Goal: Task Accomplishment & Management: Complete application form

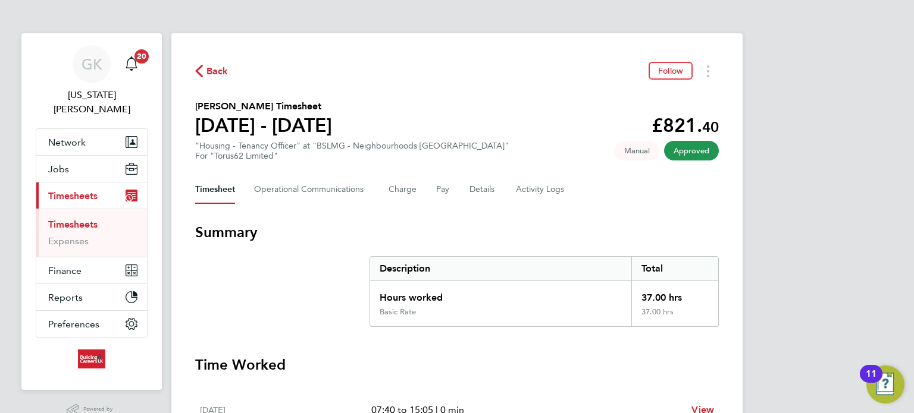
drag, startPoint x: 64, startPoint y: 209, endPoint x: 170, endPoint y: 216, distance: 106.1
click at [64, 219] on link "Timesheets" at bounding box center [72, 224] width 49 height 11
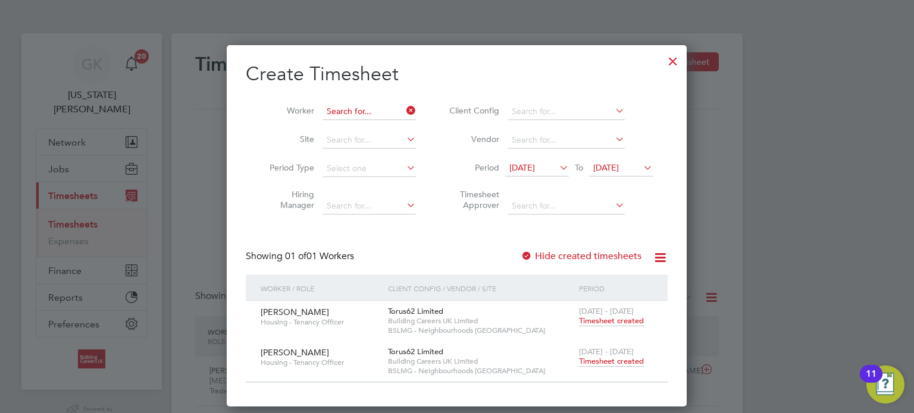
click at [400, 114] on input at bounding box center [368, 111] width 93 height 17
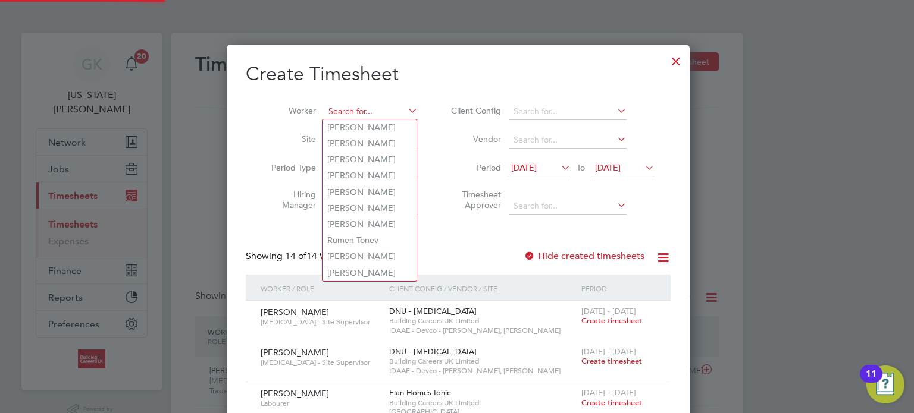
scroll to position [7, 6]
click at [388, 114] on input at bounding box center [370, 111] width 93 height 17
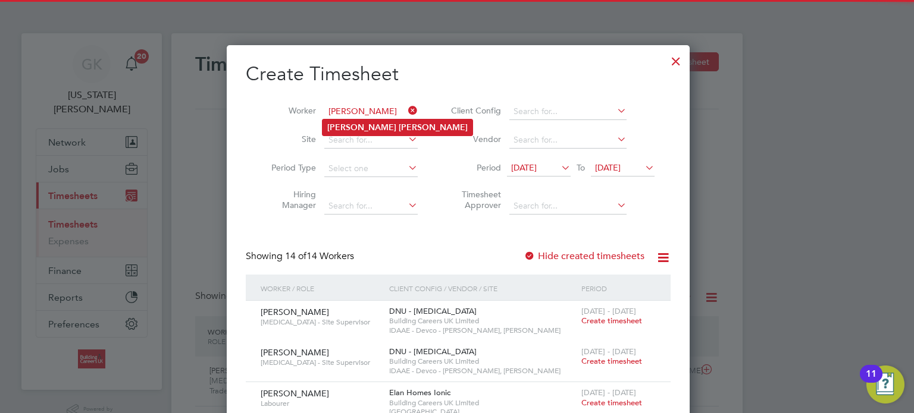
click at [380, 121] on li "[PERSON_NAME]" at bounding box center [397, 128] width 150 height 16
type input "[PERSON_NAME]"
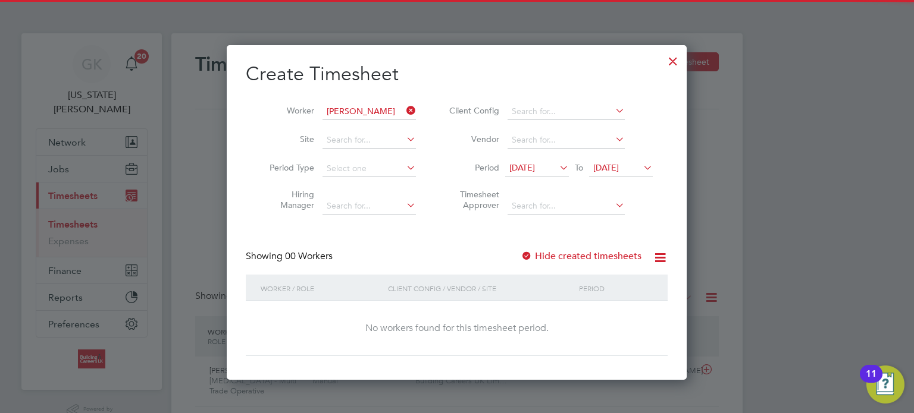
click at [564, 265] on div "Showing 00 Workers Hide created timesheets" at bounding box center [457, 262] width 422 height 24
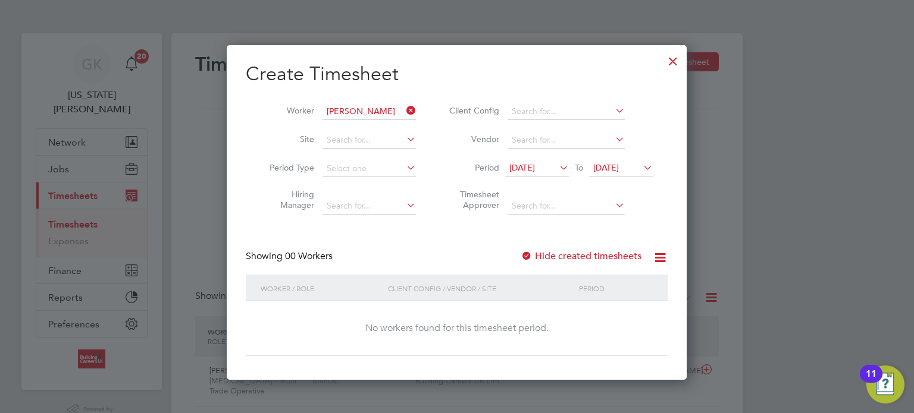
click at [566, 260] on label "Hide created timesheets" at bounding box center [580, 256] width 121 height 12
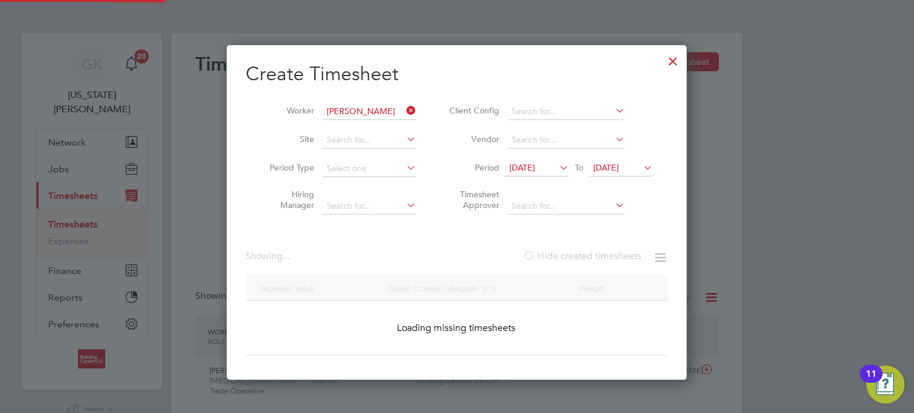
click at [566, 260] on label "Hide created timesheets" at bounding box center [582, 256] width 118 height 12
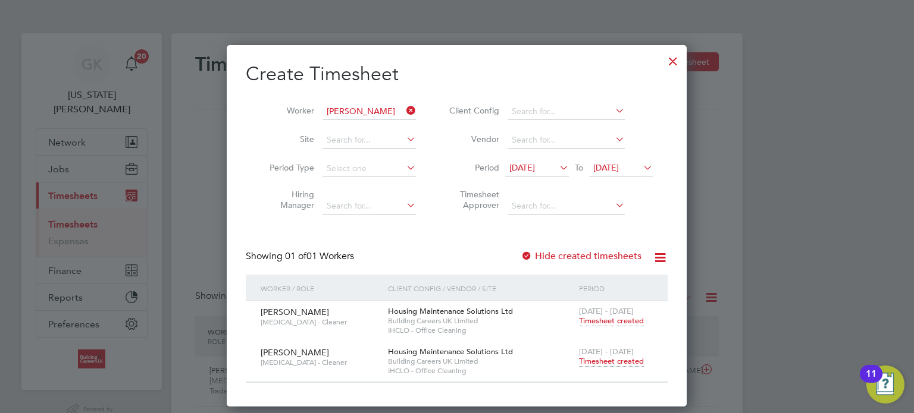
click at [607, 357] on span "Timesheet created" at bounding box center [611, 361] width 65 height 11
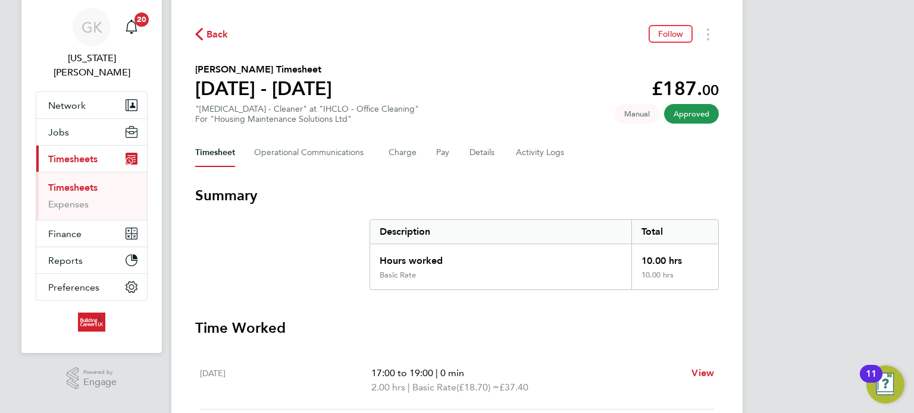
click at [466, 161] on div "Timesheet Operational Communications Charge Pay Details Activity Logs" at bounding box center [456, 153] width 523 height 29
click at [478, 154] on button "Details" at bounding box center [482, 153] width 27 height 29
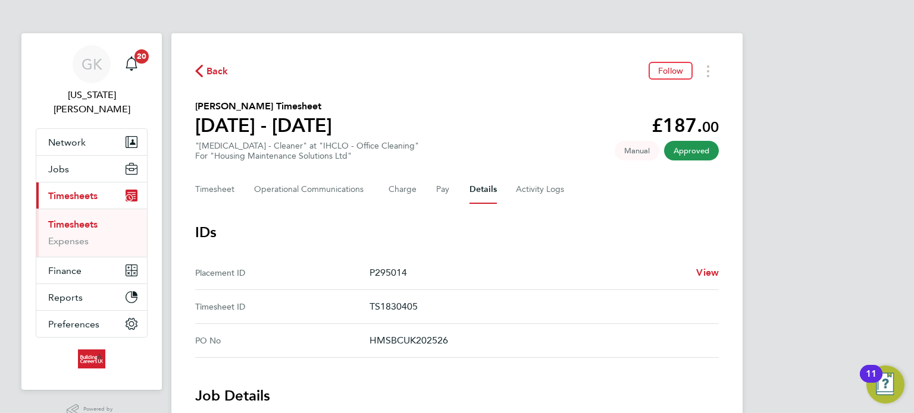
click at [99, 219] on li "Timesheets" at bounding box center [92, 227] width 89 height 17
drag, startPoint x: 92, startPoint y: 206, endPoint x: 111, endPoint y: 208, distance: 19.7
click at [92, 219] on link "Timesheets" at bounding box center [72, 224] width 49 height 11
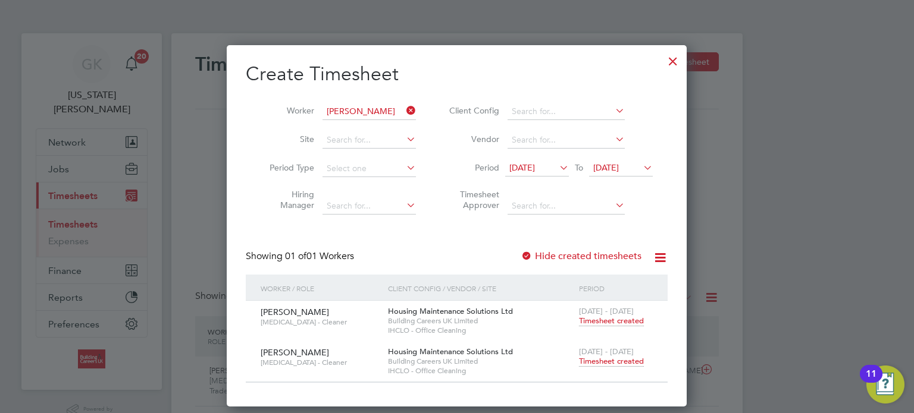
click at [671, 61] on div at bounding box center [672, 58] width 21 height 21
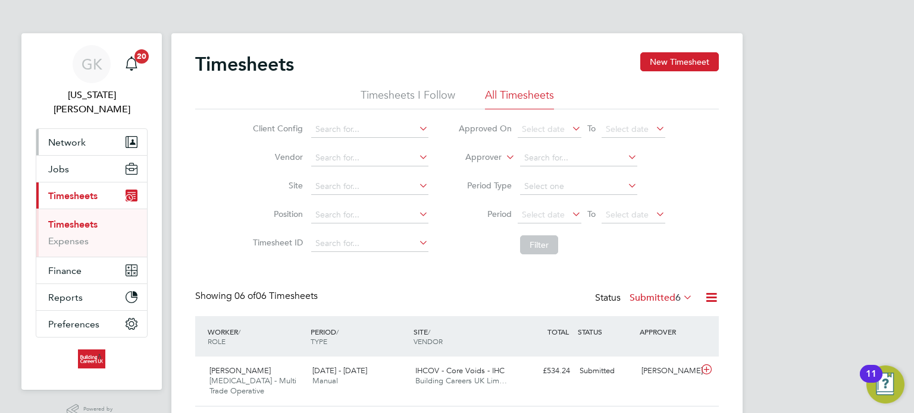
click at [108, 129] on button "Network" at bounding box center [91, 142] width 111 height 26
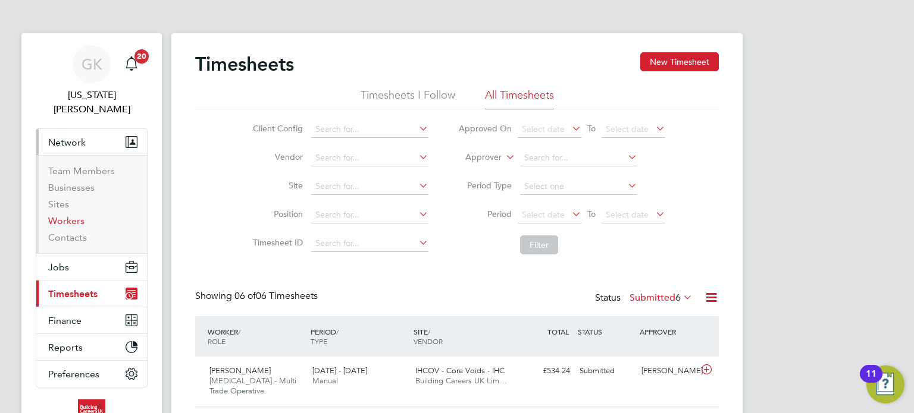
click at [75, 215] on link "Workers" at bounding box center [66, 220] width 36 height 11
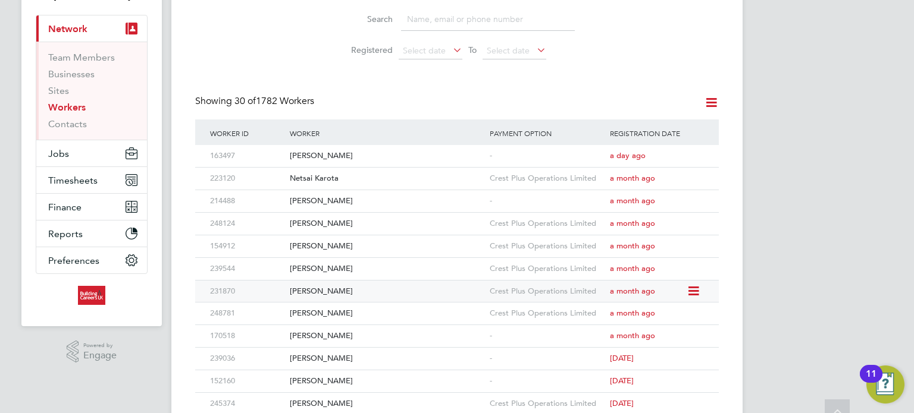
scroll to position [119, 0]
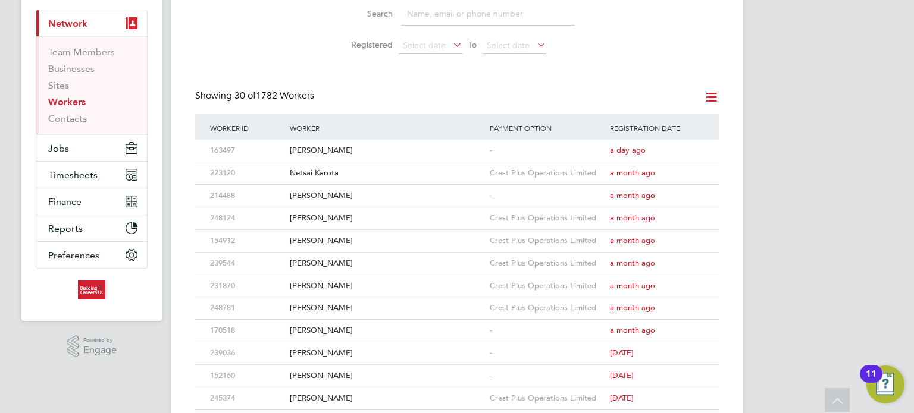
click at [462, 9] on input at bounding box center [488, 13] width 174 height 23
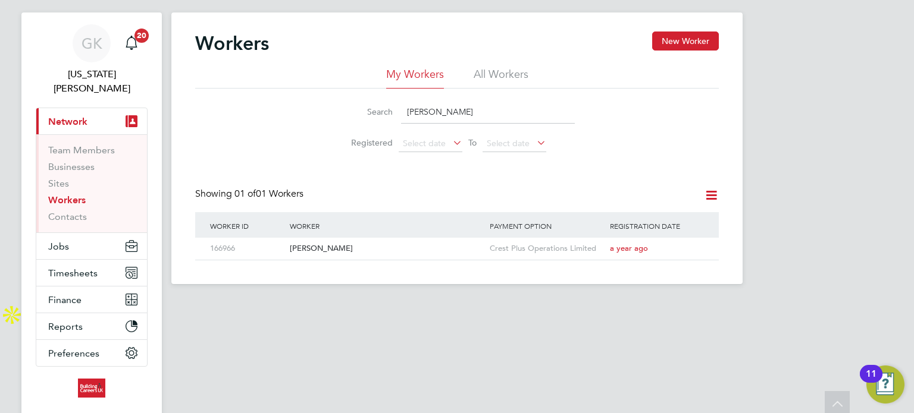
scroll to position [0, 0]
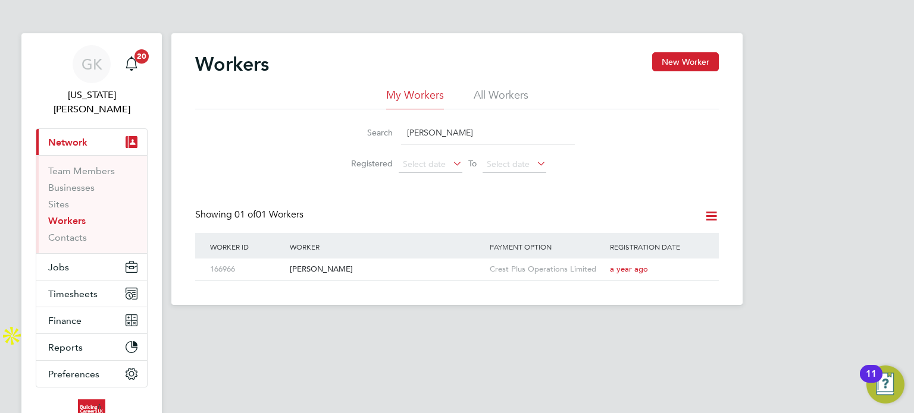
type input "[PERSON_NAME]"
click at [655, 71] on div "Workers New Worker" at bounding box center [456, 70] width 523 height 36
click at [657, 70] on button "New Worker" at bounding box center [685, 61] width 67 height 19
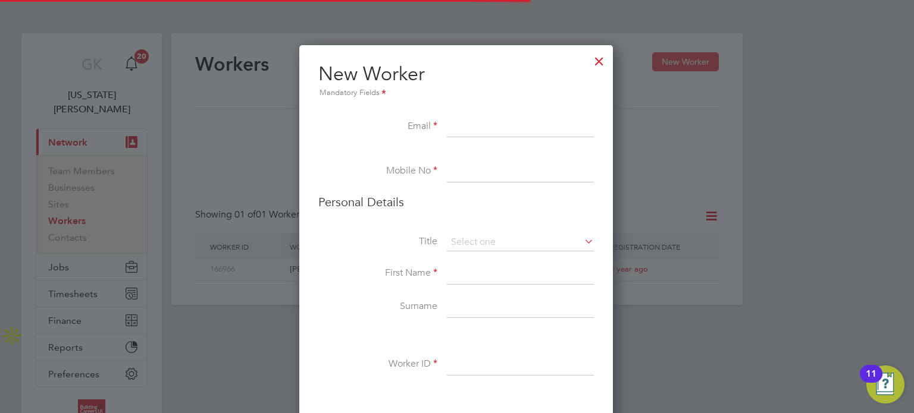
scroll to position [1322, 485]
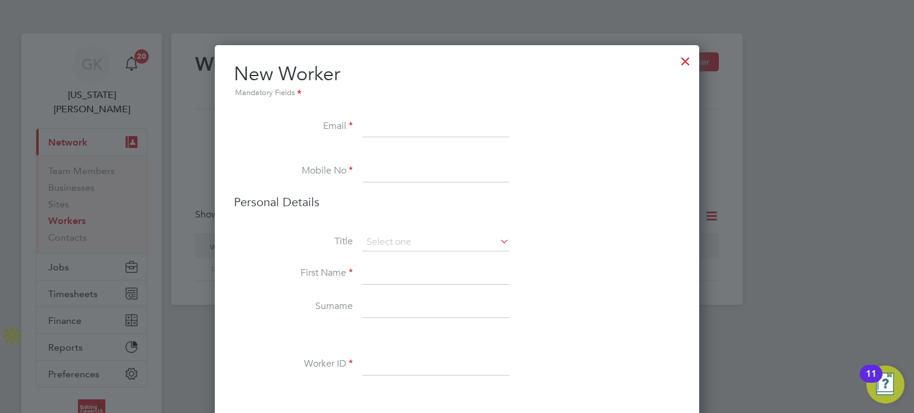
click at [486, 127] on input at bounding box center [435, 127] width 147 height 21
paste input "[EMAIL_ADDRESS][DOMAIN_NAME]"
type input "[EMAIL_ADDRESS][DOMAIN_NAME]"
click at [363, 172] on input at bounding box center [435, 171] width 147 height 21
click at [402, 171] on input at bounding box center [435, 171] width 147 height 21
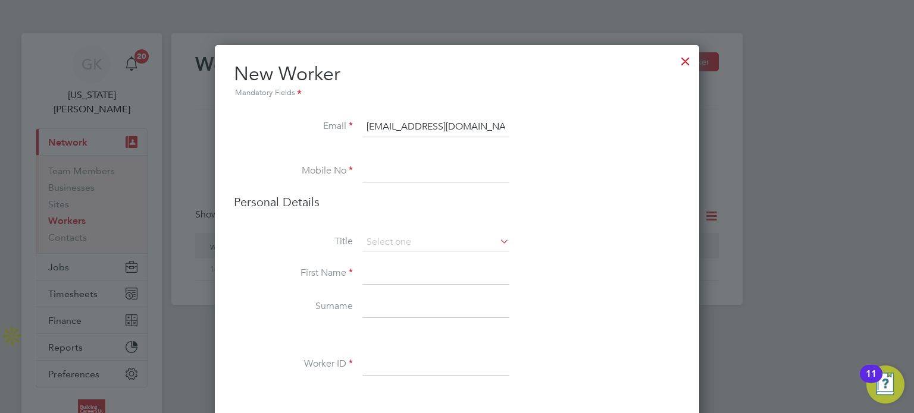
paste input "7930 479301"
click at [445, 228] on li "Personal Details" at bounding box center [457, 213] width 446 height 39
click at [366, 170] on input "7930 479301" at bounding box center [435, 171] width 147 height 21
click at [397, 169] on input "07930 479301" at bounding box center [435, 171] width 147 height 21
type input "07930479301"
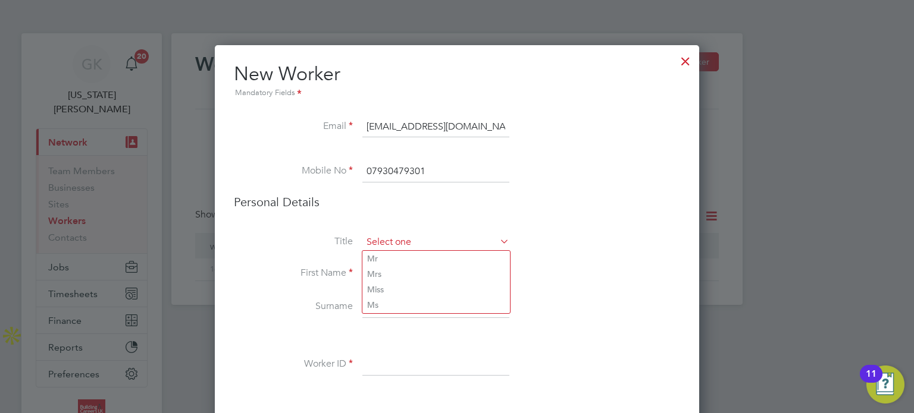
click at [402, 237] on input at bounding box center [435, 243] width 147 height 18
click at [398, 254] on li "Mr" at bounding box center [436, 258] width 148 height 15
type input "Mr"
click at [393, 278] on input at bounding box center [435, 273] width 147 height 21
type input "J"
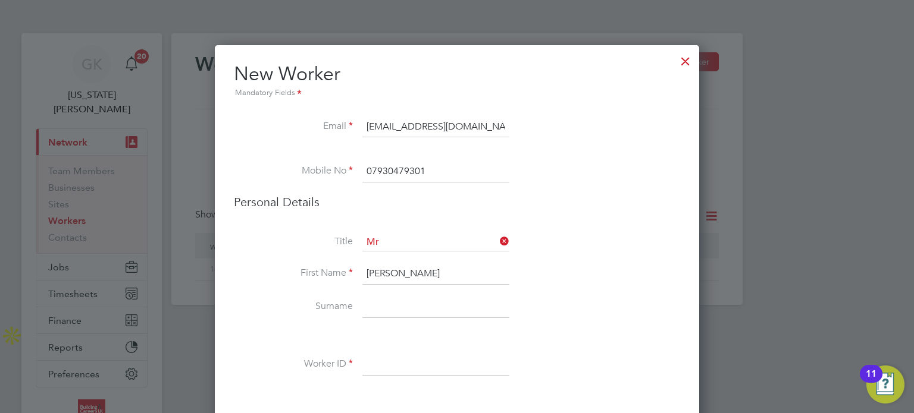
type input "[PERSON_NAME]"
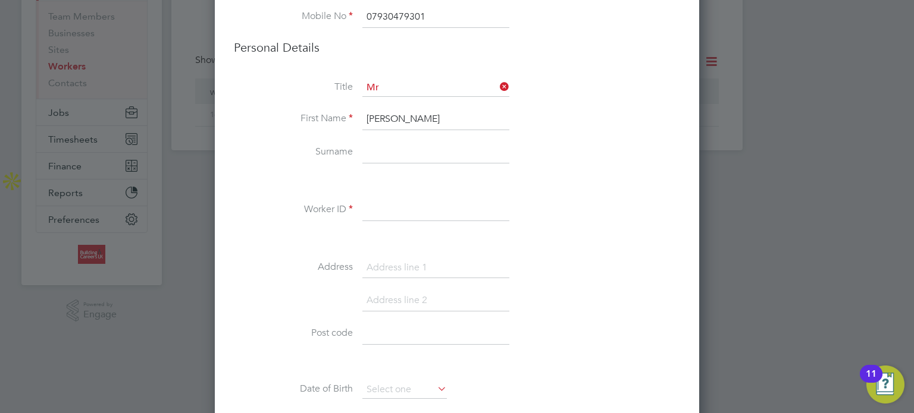
scroll to position [158, 0]
type input "[PERSON_NAME]"
click at [383, 202] on input at bounding box center [435, 206] width 147 height 21
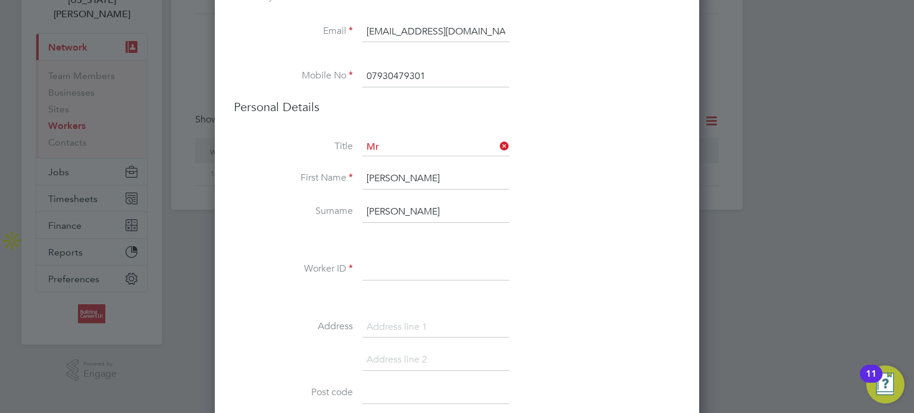
scroll to position [39, 0]
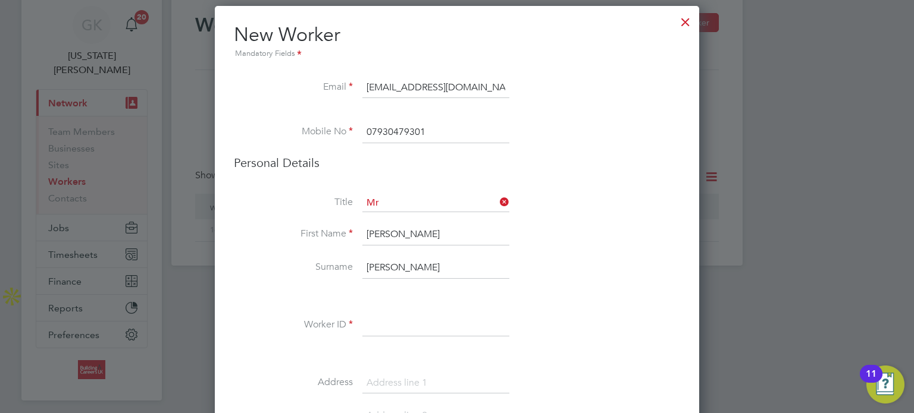
click at [382, 315] on input at bounding box center [435, 325] width 147 height 21
paste input "253398"
type input "253398"
click at [591, 318] on li "Worker ID 253398" at bounding box center [457, 331] width 446 height 33
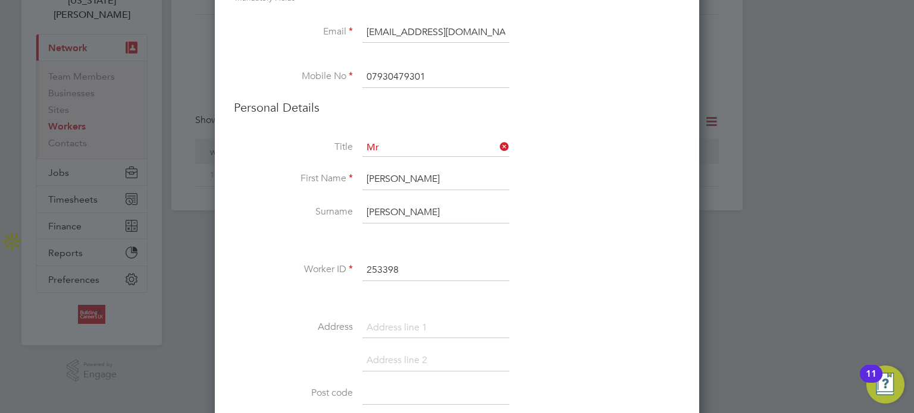
scroll to position [158, 0]
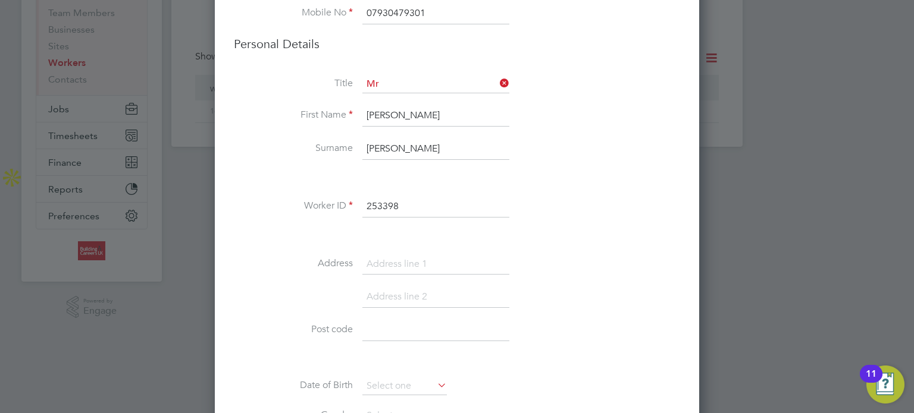
drag, startPoint x: 467, startPoint y: 266, endPoint x: 452, endPoint y: 273, distance: 16.5
click at [466, 266] on input at bounding box center [435, 264] width 147 height 21
click at [385, 256] on input at bounding box center [435, 264] width 147 height 21
paste input "[STREET_ADDRESS]"
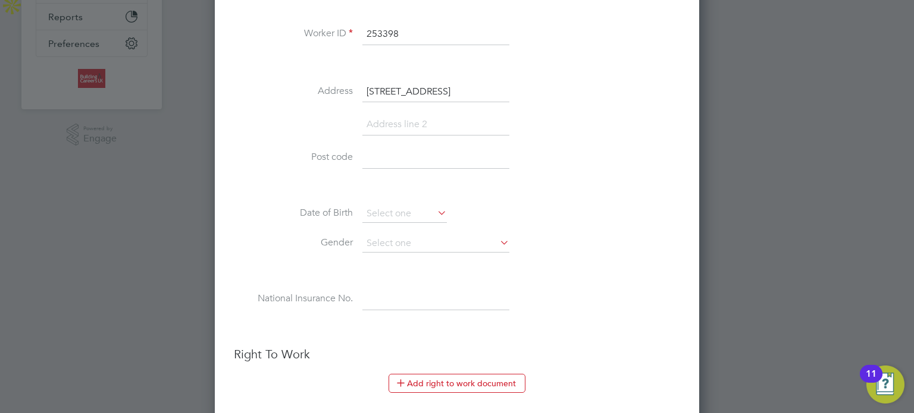
scroll to position [337, 0]
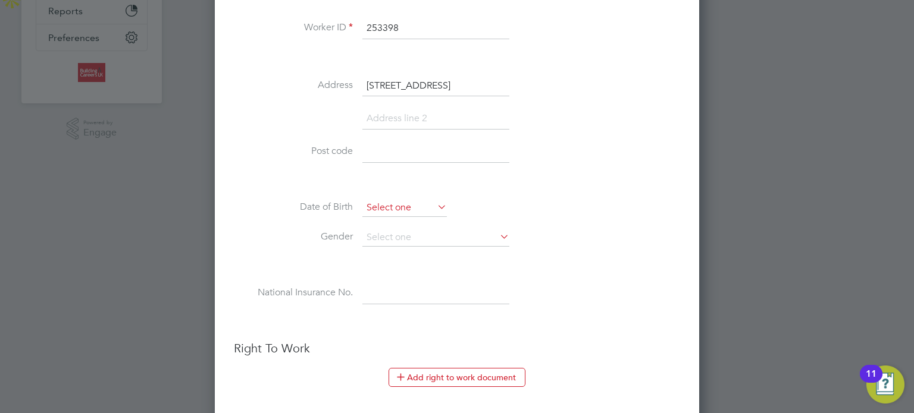
type input "[STREET_ADDRESS]"
click at [397, 205] on input at bounding box center [404, 208] width 84 height 18
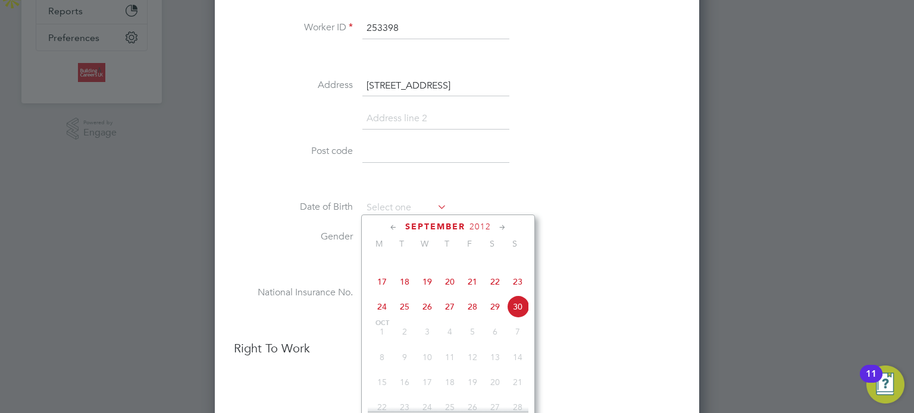
click at [485, 232] on div "[DATE] M T W T F S S [DATE] 2 3 4 5 6 7 8 9 10 11 12 13 14 15 16 17 18 19 20 21…" at bounding box center [448, 321] width 174 height 213
click at [485, 230] on span "2012" at bounding box center [479, 227] width 21 height 10
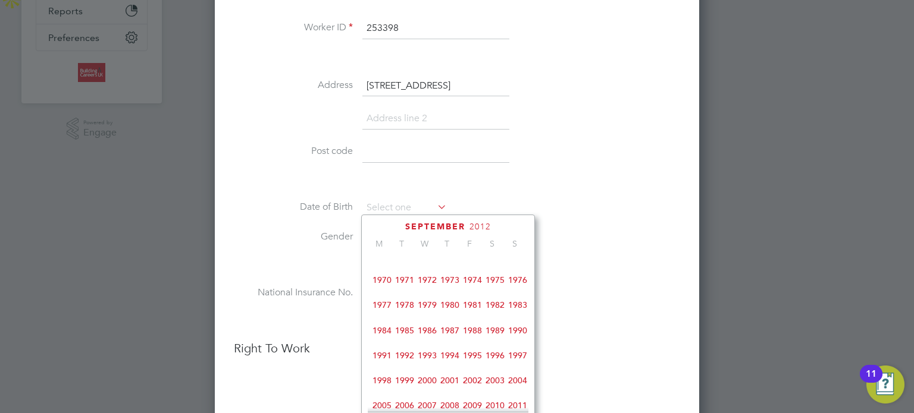
scroll to position [199, 0]
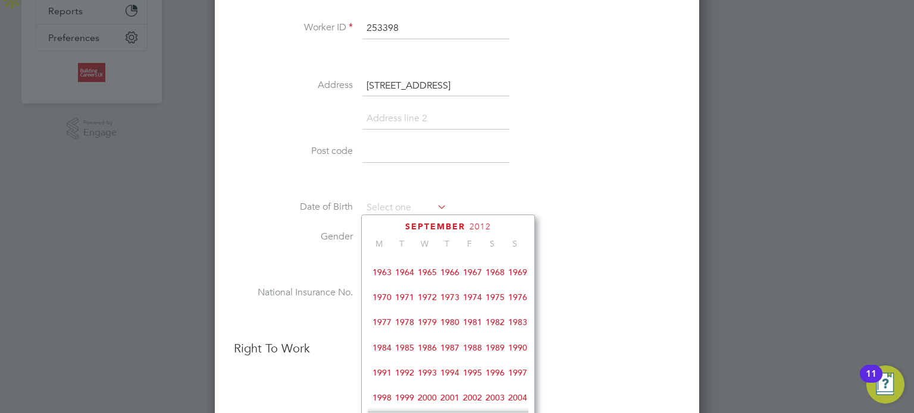
click at [492, 332] on span "1982" at bounding box center [495, 322] width 23 height 23
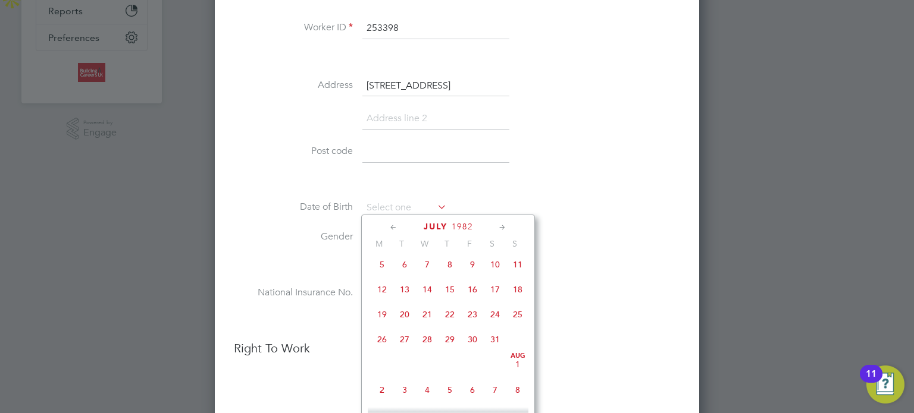
scroll to position [140, 0]
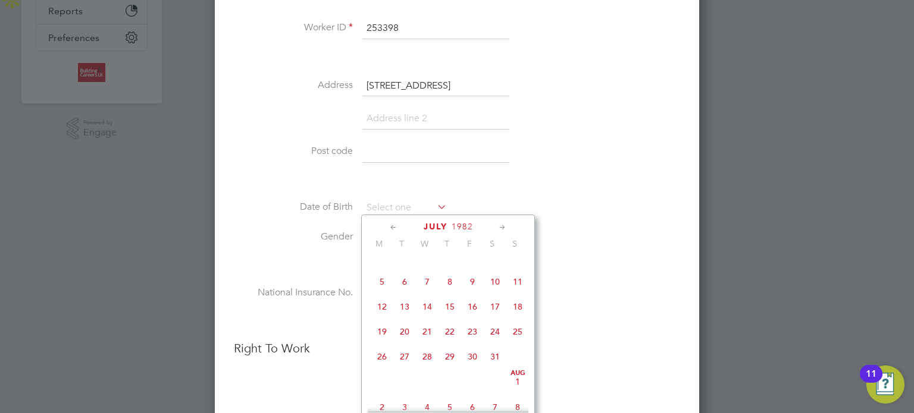
click at [474, 340] on span "23" at bounding box center [472, 332] width 23 height 23
click at [413, 206] on input "[DATE]" at bounding box center [404, 208] width 84 height 18
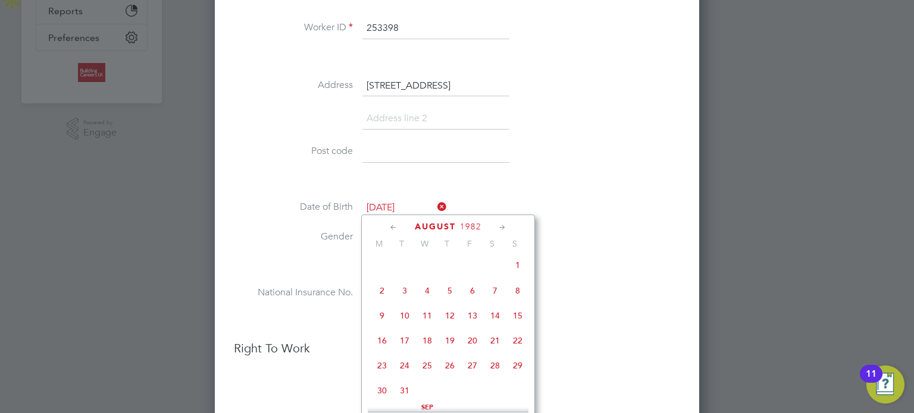
scroll to position [559, 0]
click at [383, 350] on span "23" at bounding box center [382, 339] width 23 height 23
type input "[DATE]"
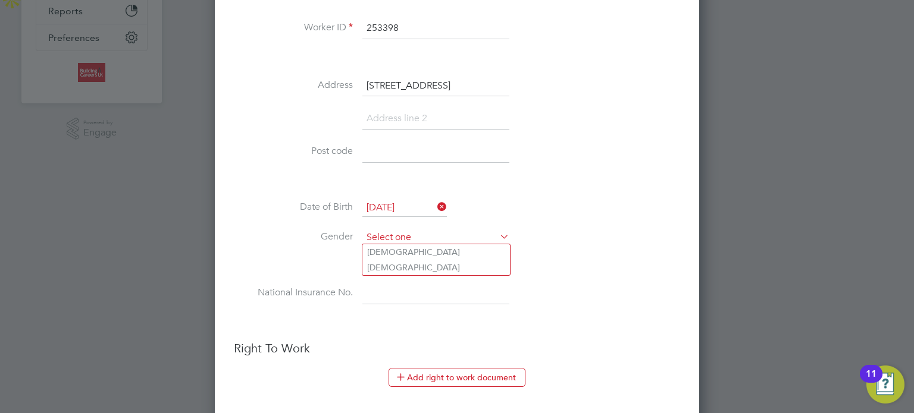
click at [422, 240] on input at bounding box center [435, 238] width 147 height 18
click at [406, 256] on li "[DEMOGRAPHIC_DATA]" at bounding box center [436, 251] width 148 height 15
type input "[DEMOGRAPHIC_DATA]"
click at [421, 292] on input at bounding box center [435, 293] width 147 height 21
click at [373, 290] on input at bounding box center [435, 293] width 147 height 21
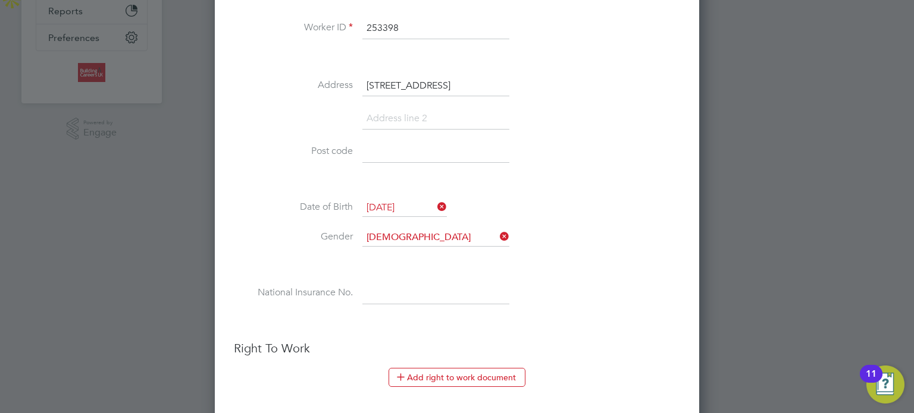
paste input "JK 97 89 98 C"
type input "JK 97 89 98 C"
click at [552, 312] on li "National Insurance No. JK 97 89 98 C" at bounding box center [457, 299] width 446 height 33
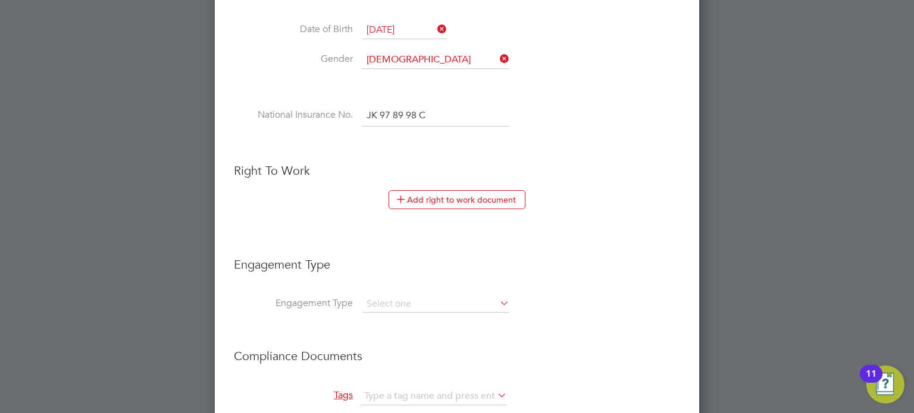
scroll to position [515, 0]
click at [467, 300] on input at bounding box center [435, 304] width 147 height 17
click at [409, 365] on li "Umbrella" at bounding box center [436, 368] width 148 height 17
type input "Umbrella"
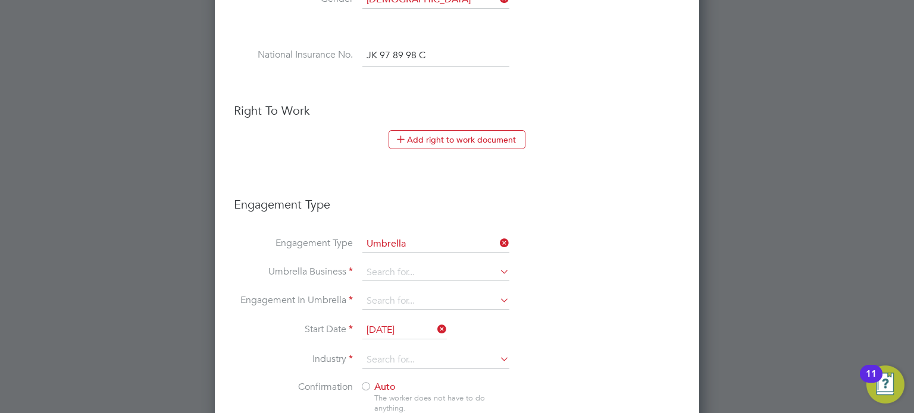
click at [385, 255] on li "Engagement Type Umbrella" at bounding box center [457, 250] width 446 height 29
click at [385, 265] on input at bounding box center [435, 273] width 147 height 17
click at [395, 287] on li "Crest Plus Operations Limited" at bounding box center [436, 286] width 148 height 17
type input "Crest Plus Operations Limited"
click at [393, 300] on input at bounding box center [435, 301] width 147 height 17
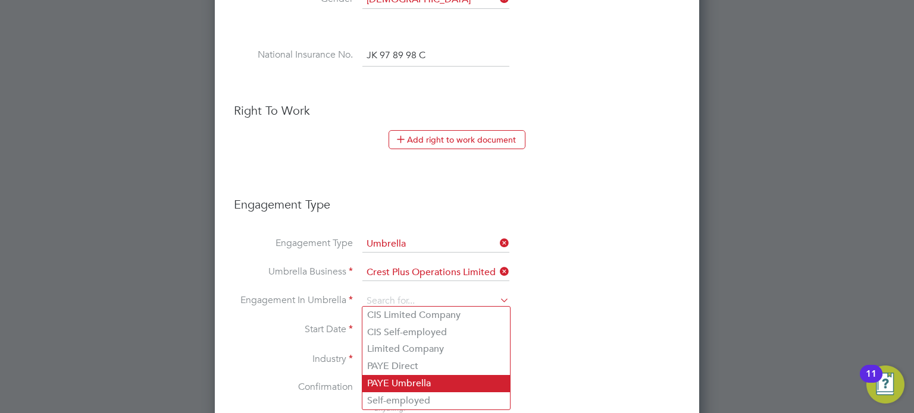
click at [385, 389] on li "PAYE Umbrella" at bounding box center [436, 383] width 148 height 17
type input "PAYE Umbrella"
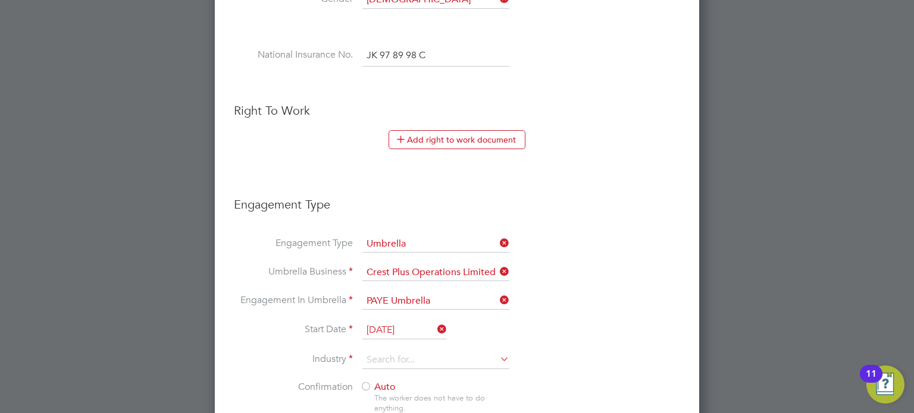
click at [382, 322] on input "[DATE]" at bounding box center [404, 331] width 84 height 18
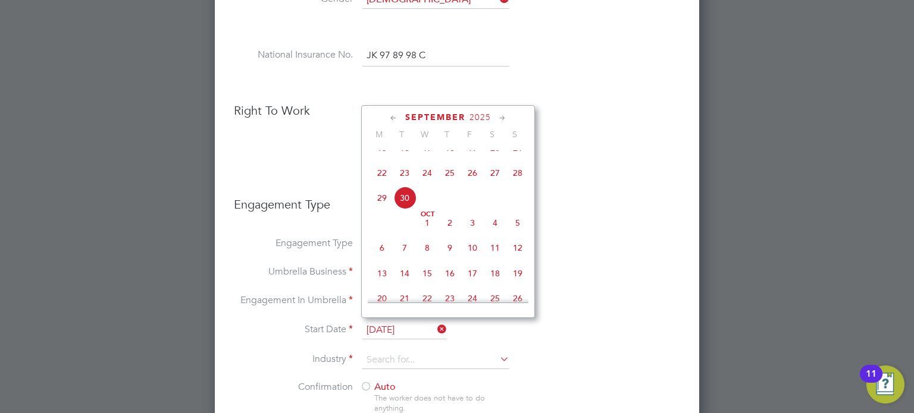
click at [425, 259] on span "8" at bounding box center [427, 248] width 23 height 23
type input "[DATE]"
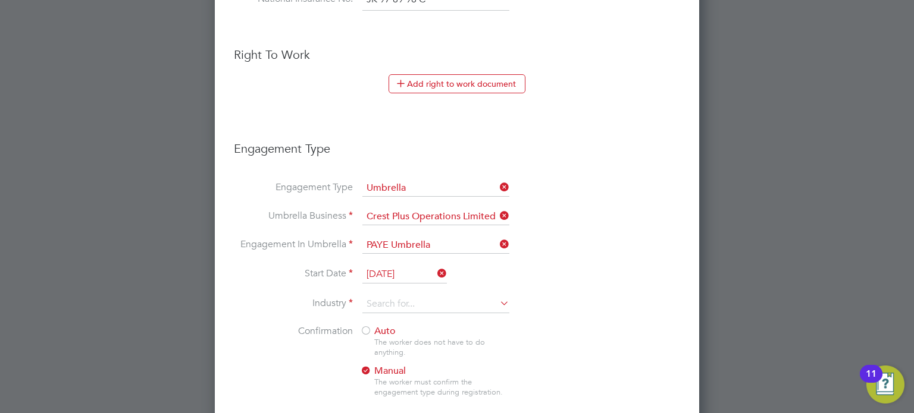
scroll to position [694, 0]
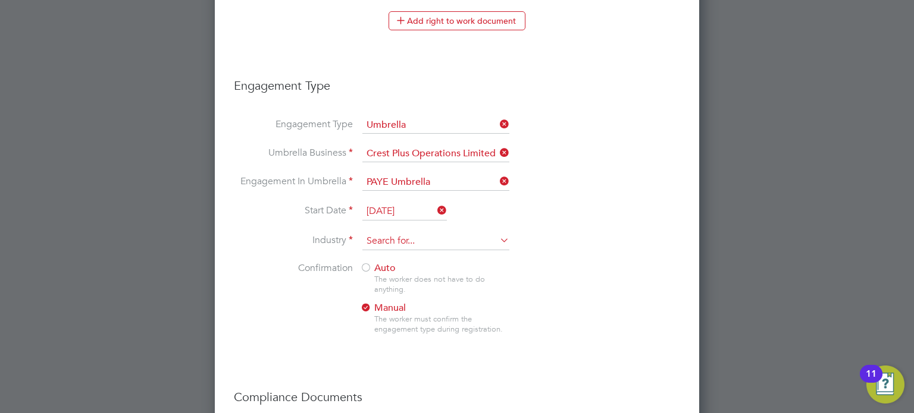
click at [433, 238] on input at bounding box center [435, 242] width 147 height 18
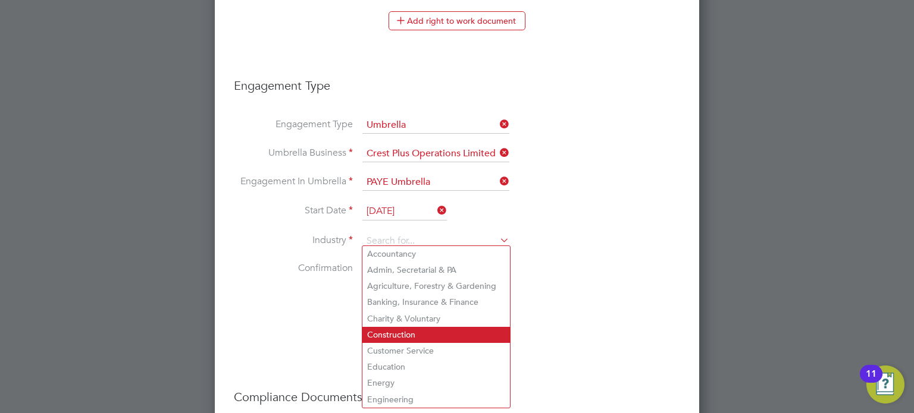
click at [415, 337] on li "Construction" at bounding box center [436, 335] width 148 height 16
type input "Construction"
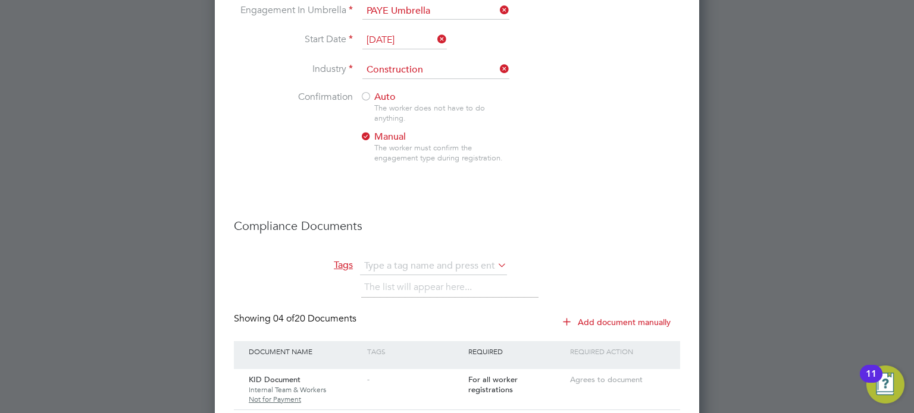
scroll to position [872, 0]
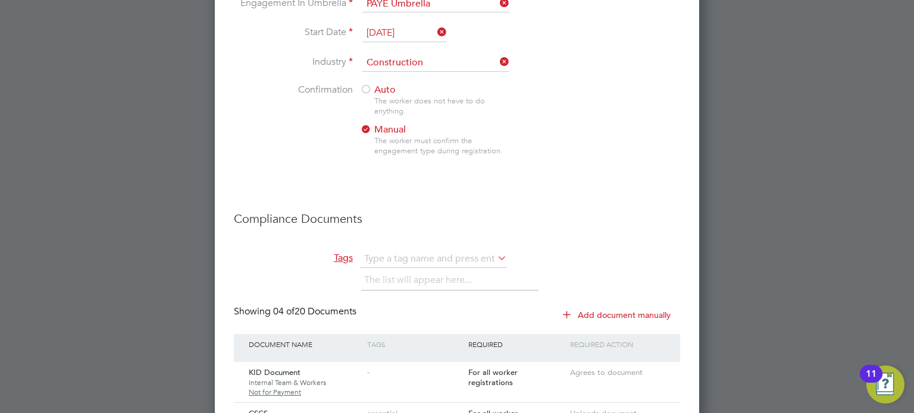
click at [375, 84] on span "Auto" at bounding box center [378, 90] width 36 height 12
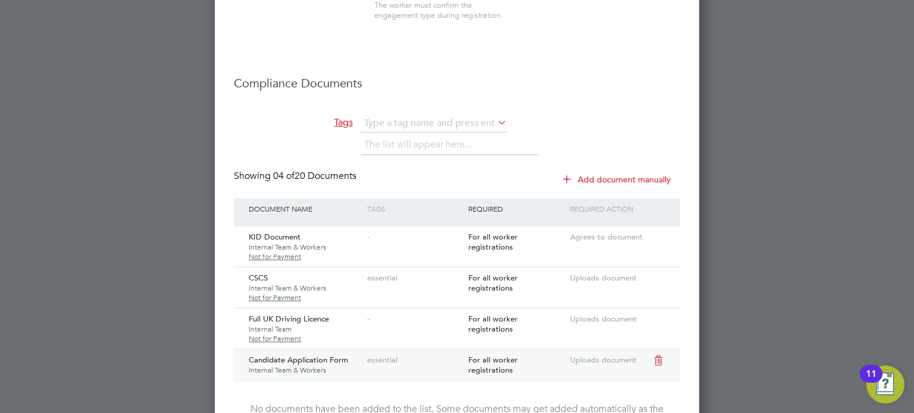
scroll to position [1172, 0]
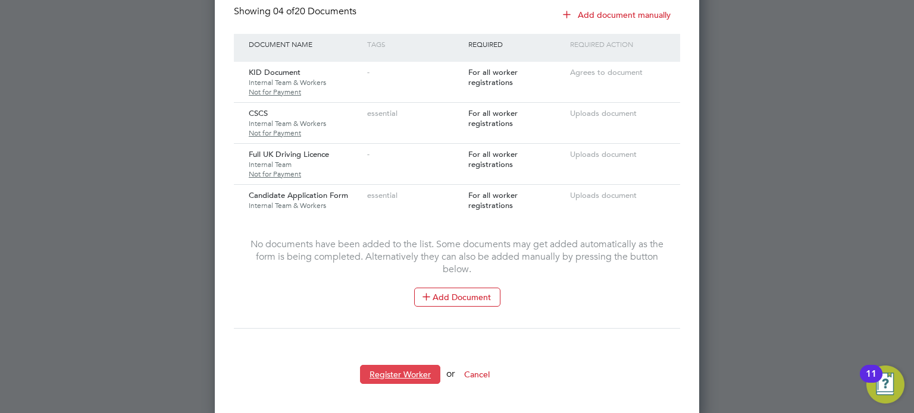
click at [423, 365] on button "Register Worker" at bounding box center [400, 374] width 80 height 19
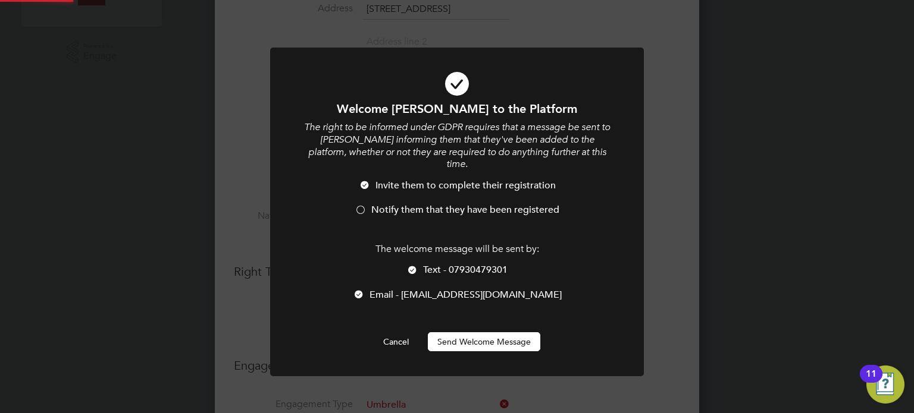
scroll to position [0, 0]
click at [503, 334] on button "Send Welcome Message" at bounding box center [484, 341] width 112 height 19
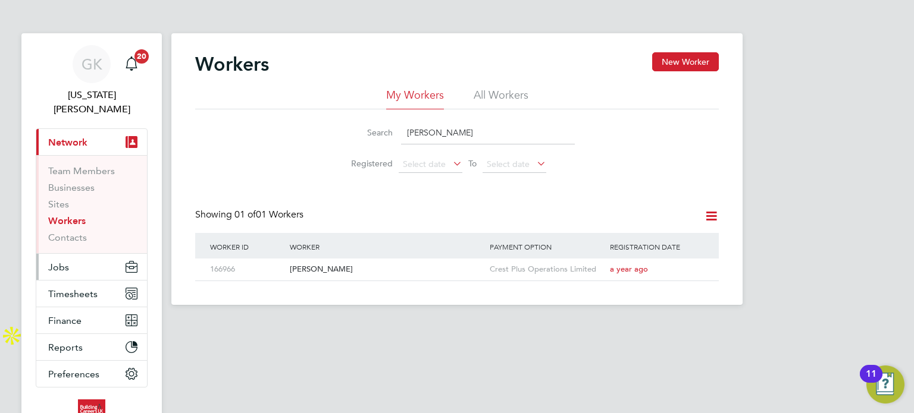
click at [111, 260] on button "Jobs" at bounding box center [91, 267] width 111 height 26
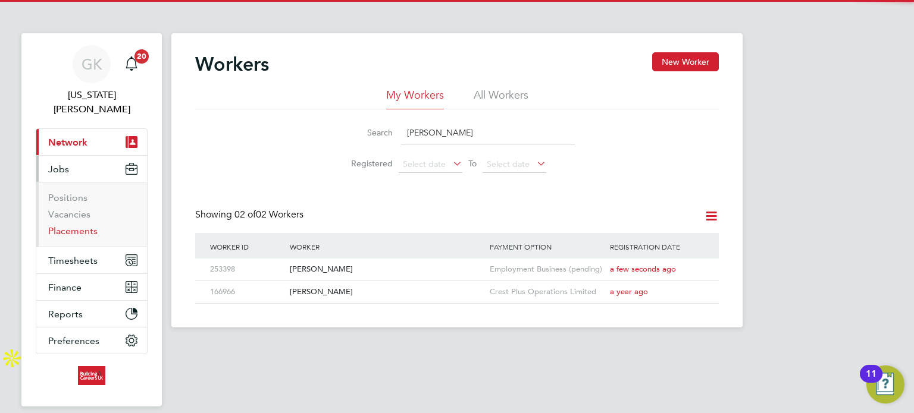
click at [67, 210] on ul "Positions Vacancies Placements" at bounding box center [91, 214] width 111 height 65
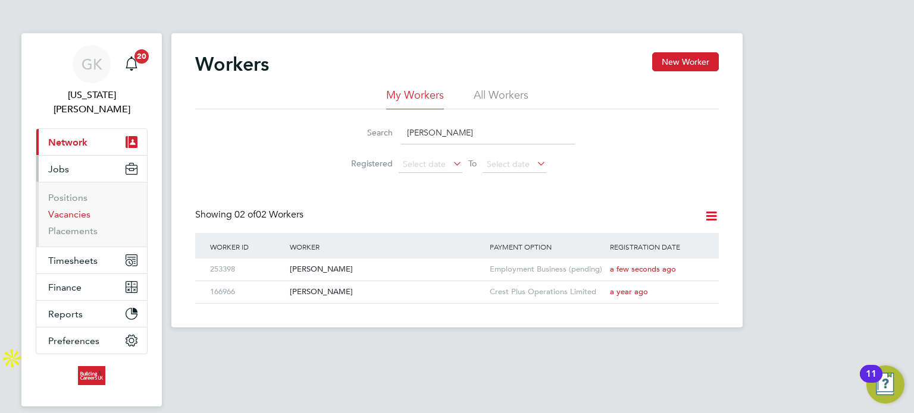
click at [71, 209] on link "Vacancies" at bounding box center [69, 214] width 42 height 11
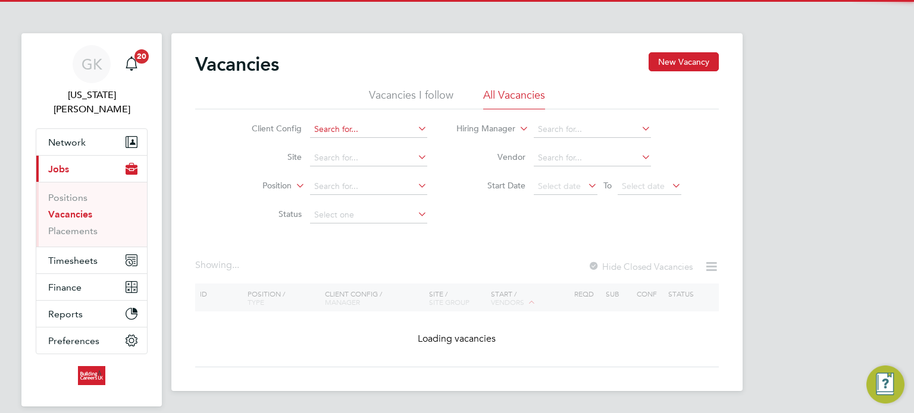
click at [325, 125] on input at bounding box center [368, 129] width 117 height 17
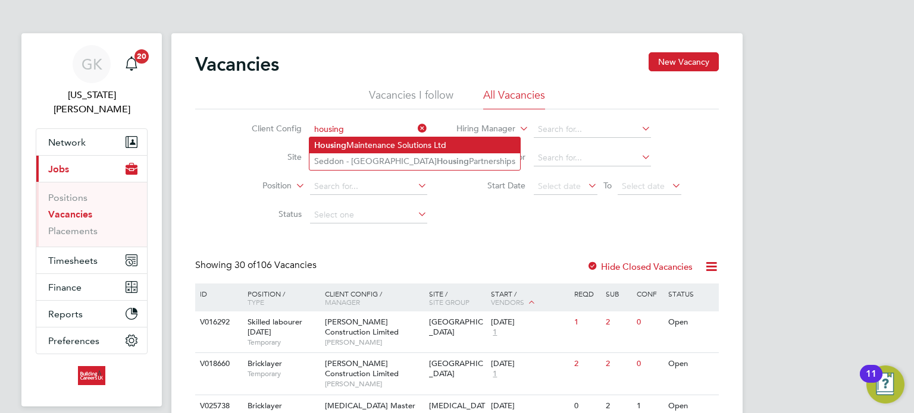
click at [337, 140] on b "Housing" at bounding box center [330, 145] width 32 height 10
type input "Housing Maintenance Solutions Ltd"
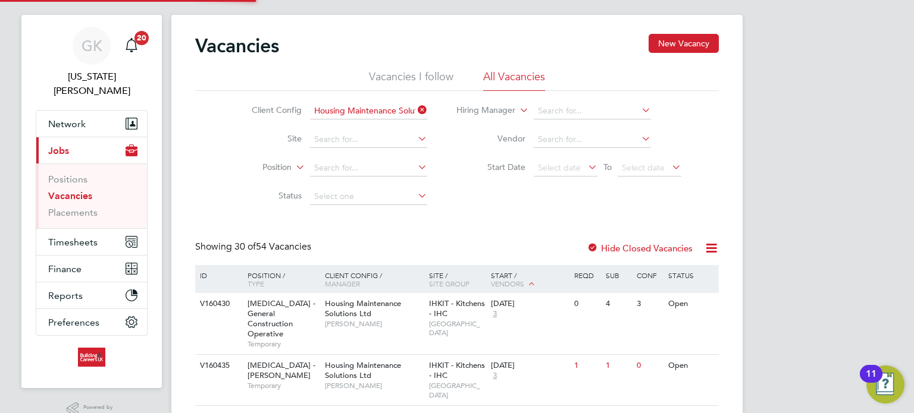
scroll to position [29, 0]
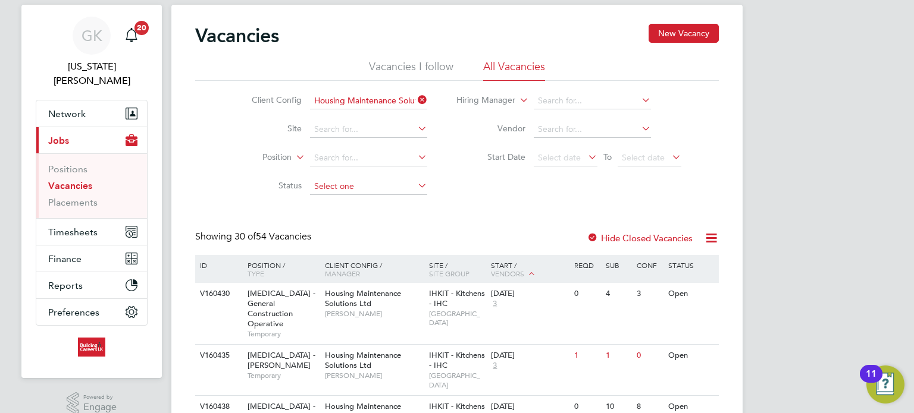
click at [321, 181] on input at bounding box center [368, 186] width 117 height 17
click at [340, 228] on li "Open" at bounding box center [368, 233] width 118 height 15
type input "Open"
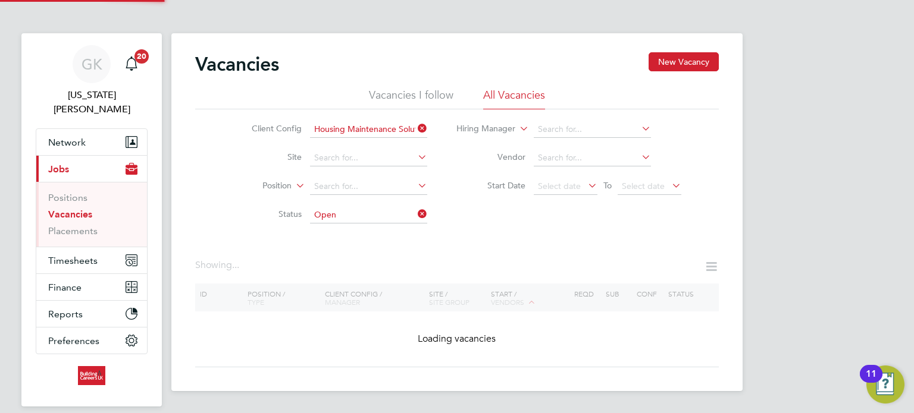
click at [466, 222] on div "Client Config Housing Maintenance Solutions Ltd Site Position Status Open Hirin…" at bounding box center [456, 169] width 523 height 120
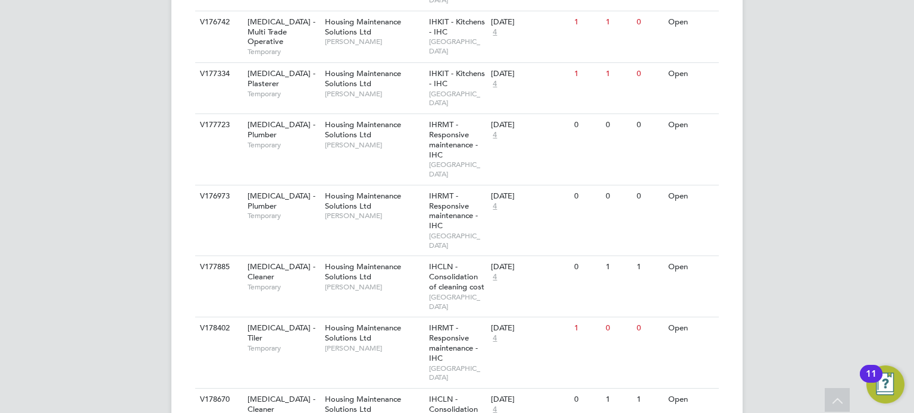
scroll to position [1590, 0]
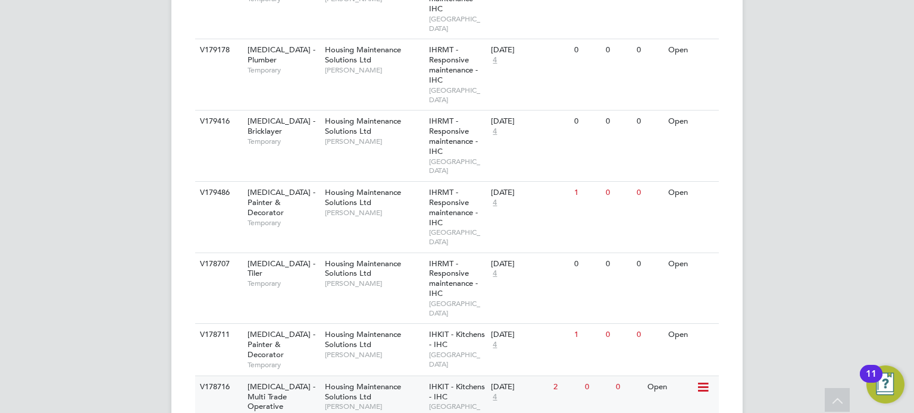
scroll to position [2210, 0]
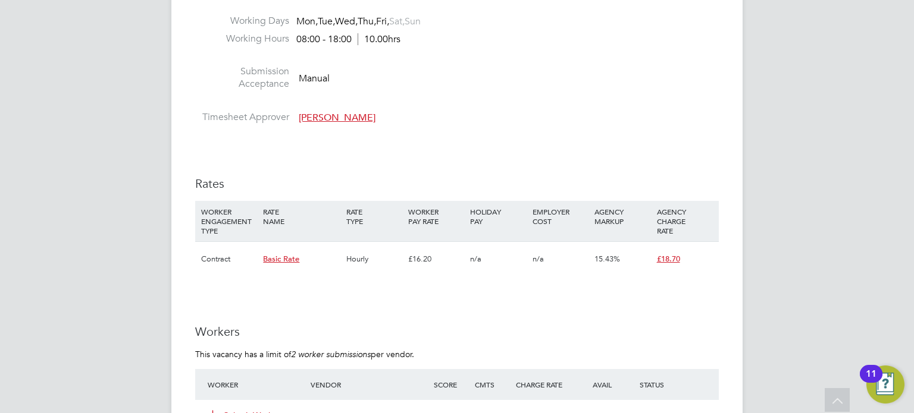
scroll to position [595, 0]
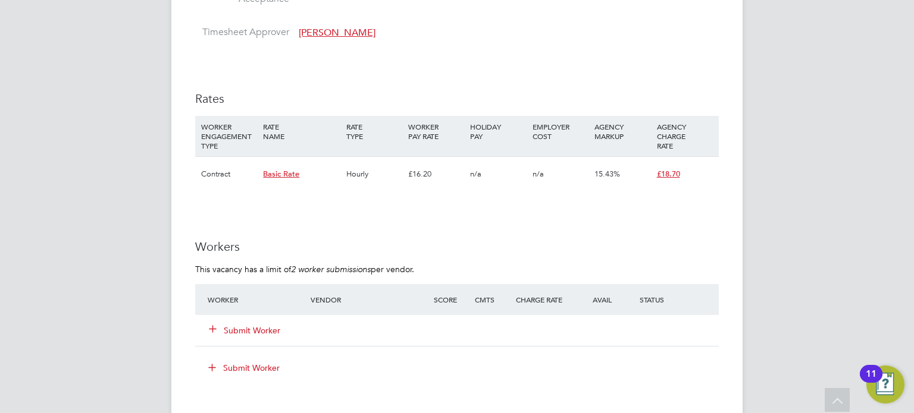
drag, startPoint x: 200, startPoint y: 325, endPoint x: 209, endPoint y: 328, distance: 9.2
click at [200, 325] on div "Submit Worker" at bounding box center [456, 330] width 523 height 31
click at [212, 328] on icon at bounding box center [212, 328] width 9 height 9
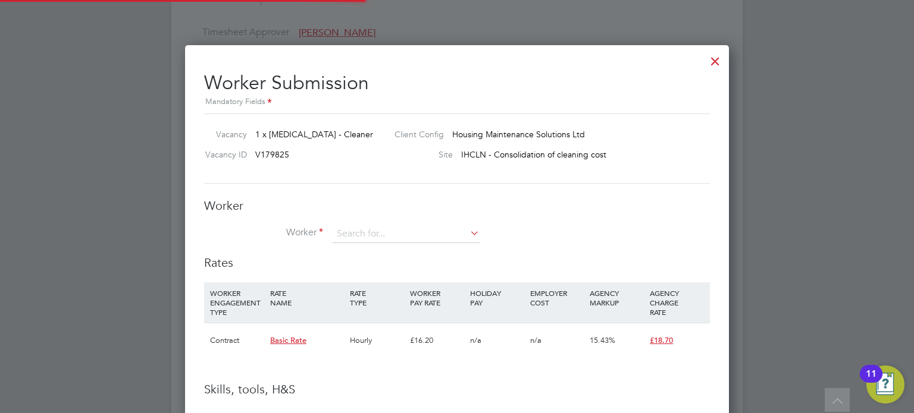
scroll to position [749, 544]
click at [345, 238] on input at bounding box center [405, 234] width 147 height 18
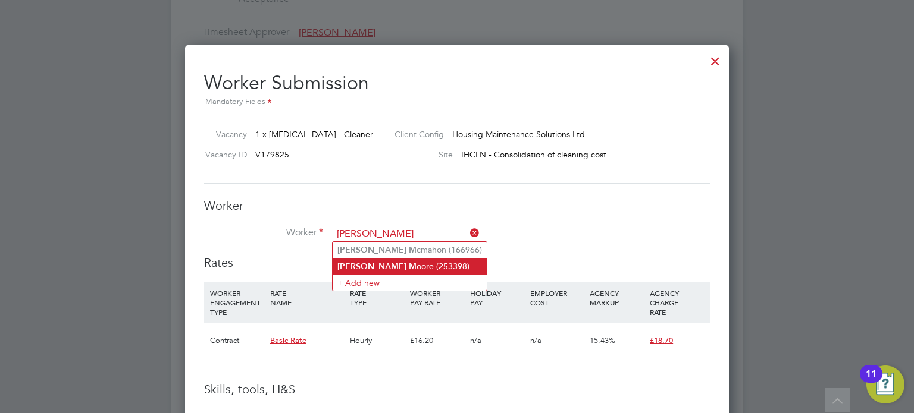
click at [352, 262] on b "[PERSON_NAME]" at bounding box center [371, 267] width 69 height 10
type input "Robert Moore (253398)"
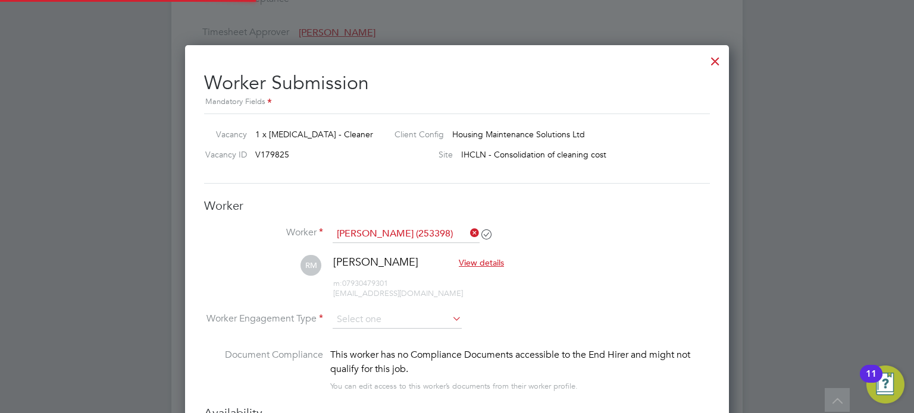
scroll to position [1012, 544]
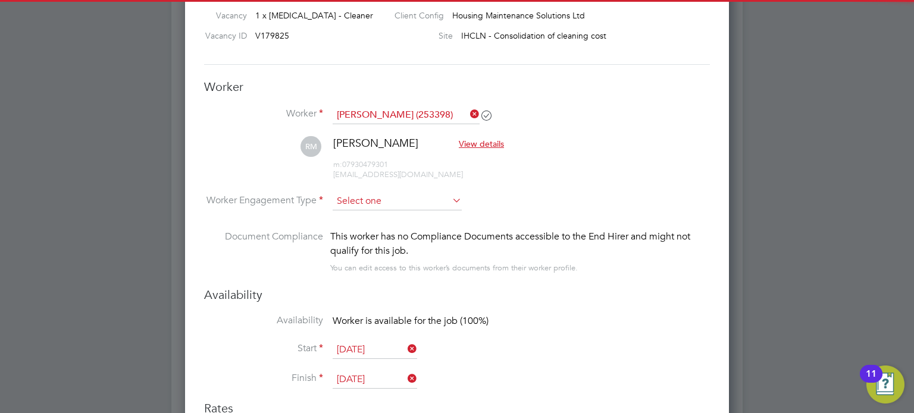
click at [386, 199] on input at bounding box center [396, 202] width 129 height 18
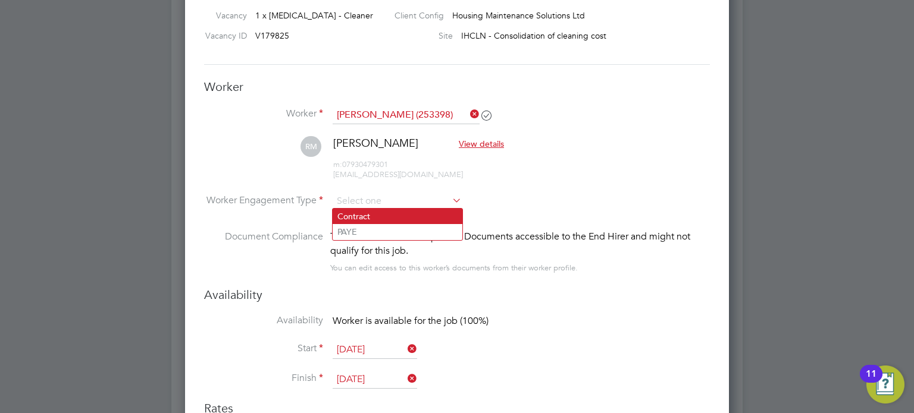
click at [382, 217] on li "Contract" at bounding box center [397, 216] width 130 height 15
type input "Contract"
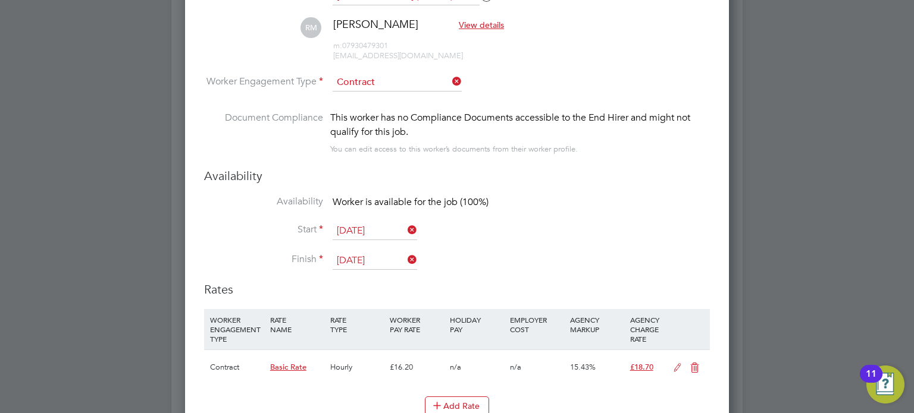
click at [378, 222] on input "[DATE]" at bounding box center [374, 231] width 84 height 18
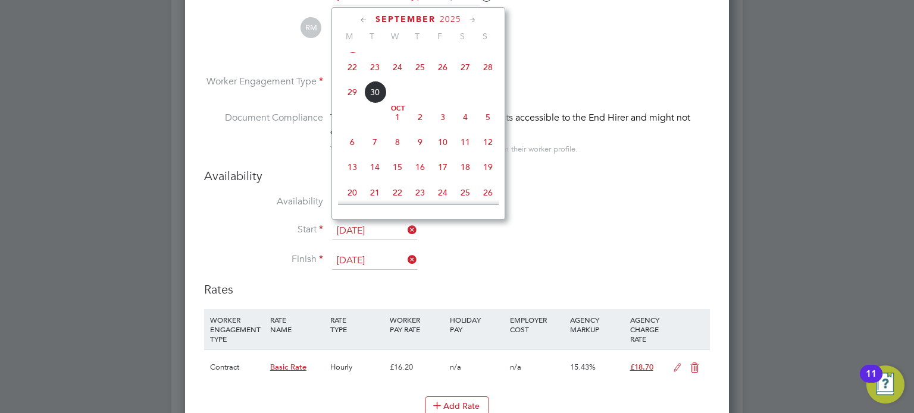
click at [390, 153] on span "8" at bounding box center [397, 142] width 23 height 23
type input "[DATE]"
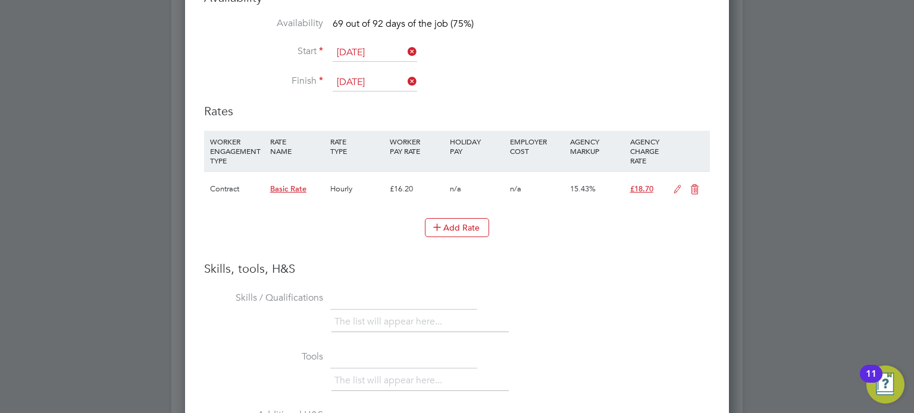
click at [675, 192] on icon at bounding box center [677, 190] width 15 height 10
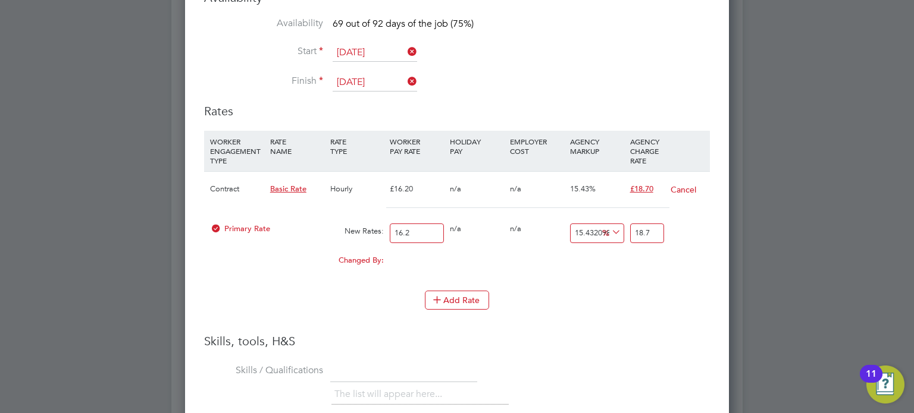
drag, startPoint x: 440, startPoint y: 230, endPoint x: 332, endPoint y: 228, distance: 108.3
click at [338, 230] on div "Primary Rate New Rates: 16.2 0 n/a 0 n/a 15.432098765432098 0 % 18.7" at bounding box center [457, 234] width 506 height 32
type input "1"
type input "1.154320987654321"
type input "1"
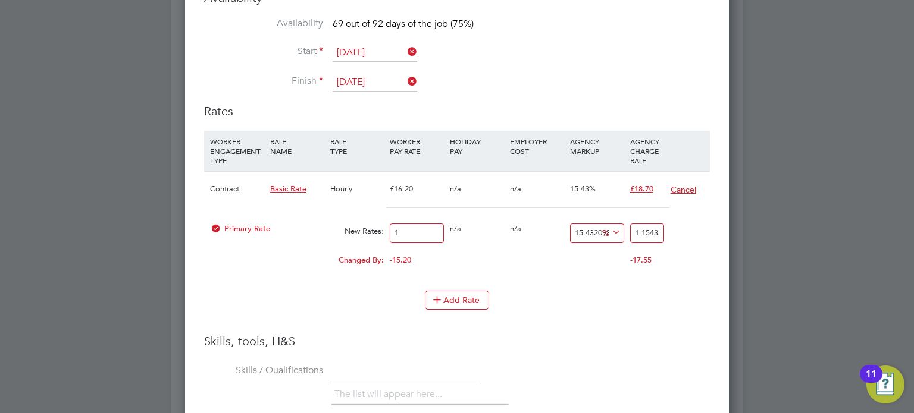
click at [687, 186] on button "Cancel" at bounding box center [683, 190] width 27 height 12
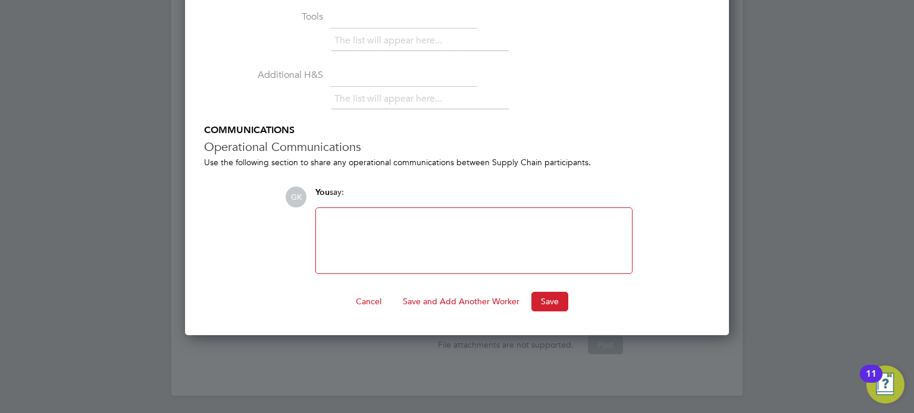
click at [542, 293] on button "Save" at bounding box center [549, 301] width 37 height 19
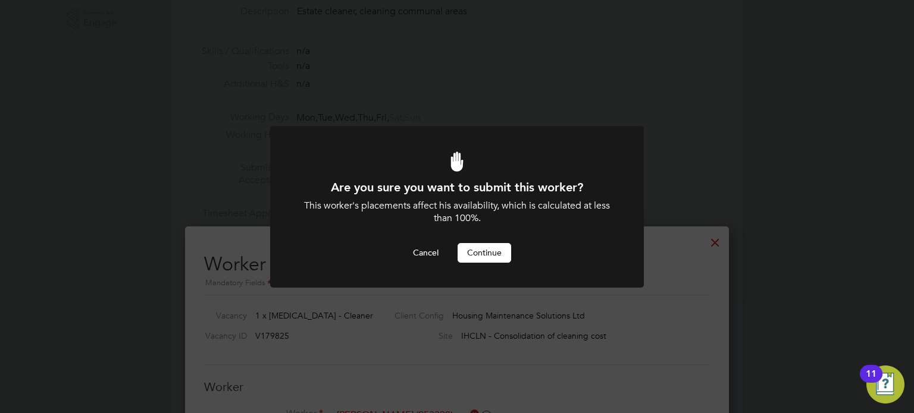
click at [482, 259] on button "Continue" at bounding box center [484, 252] width 54 height 19
